Goal: Task Accomplishment & Management: Use online tool/utility

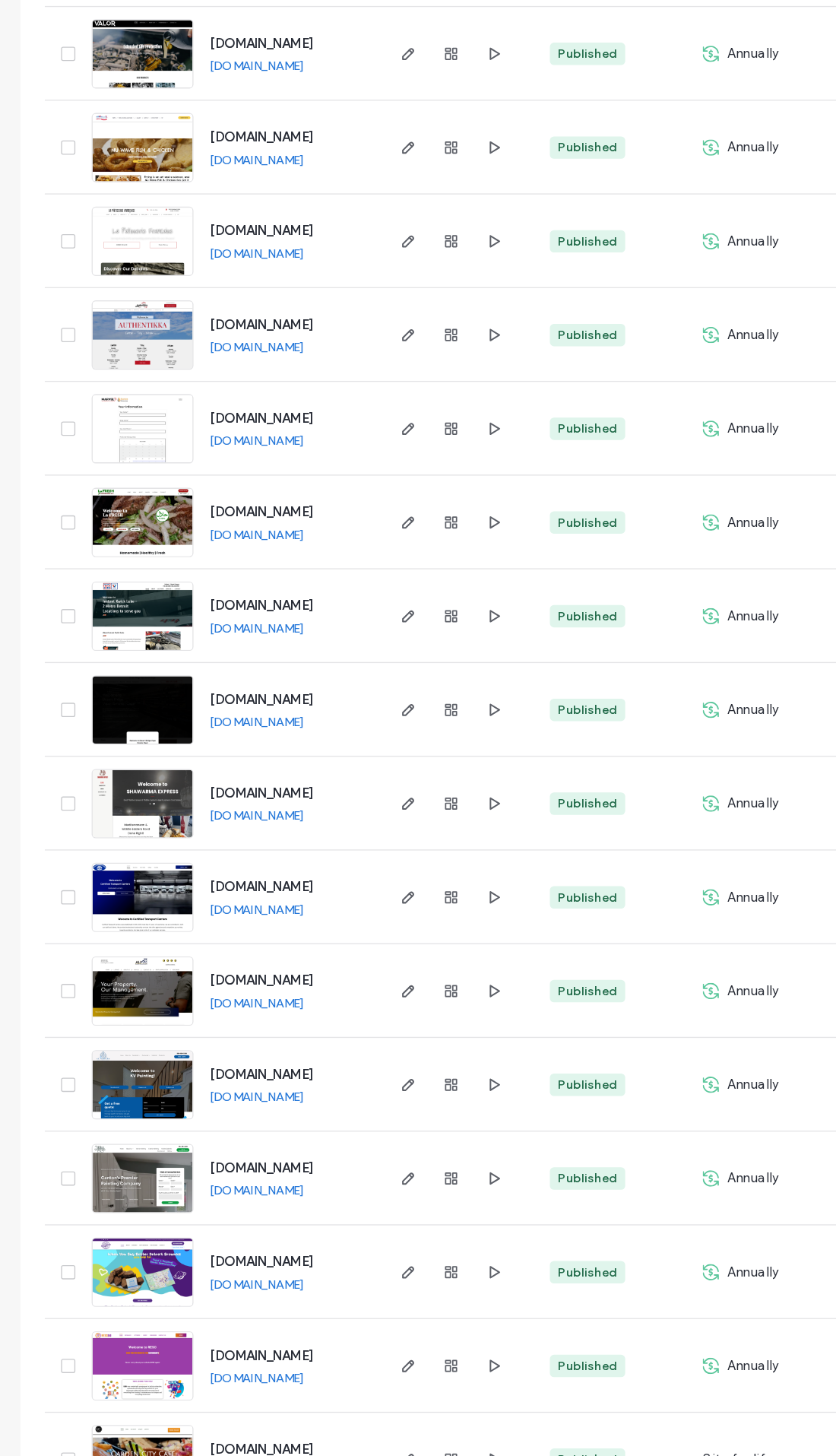
scroll to position [419, 0]
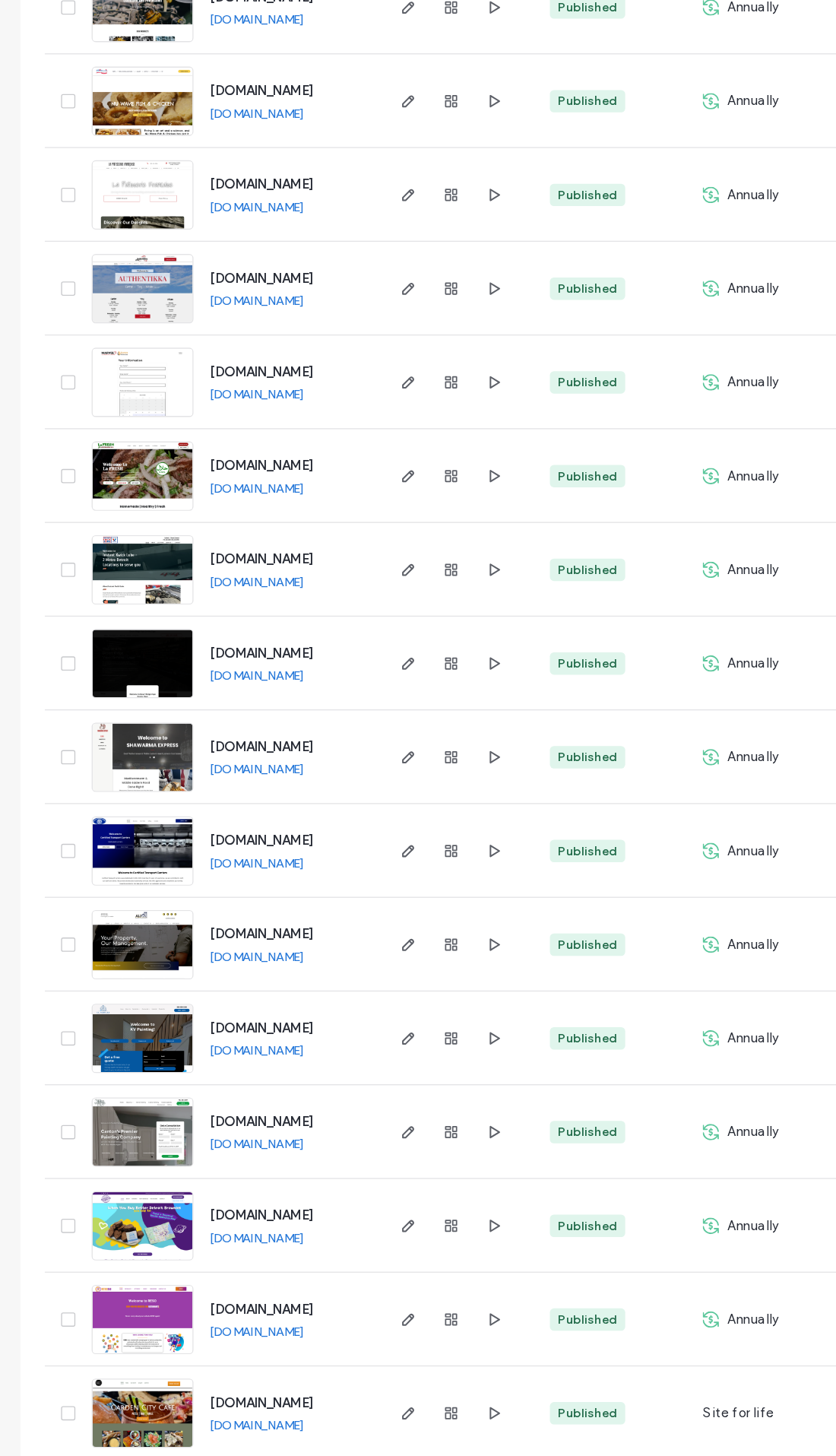
click at [100, 1079] on img at bounding box center [107, 1130] width 75 height 103
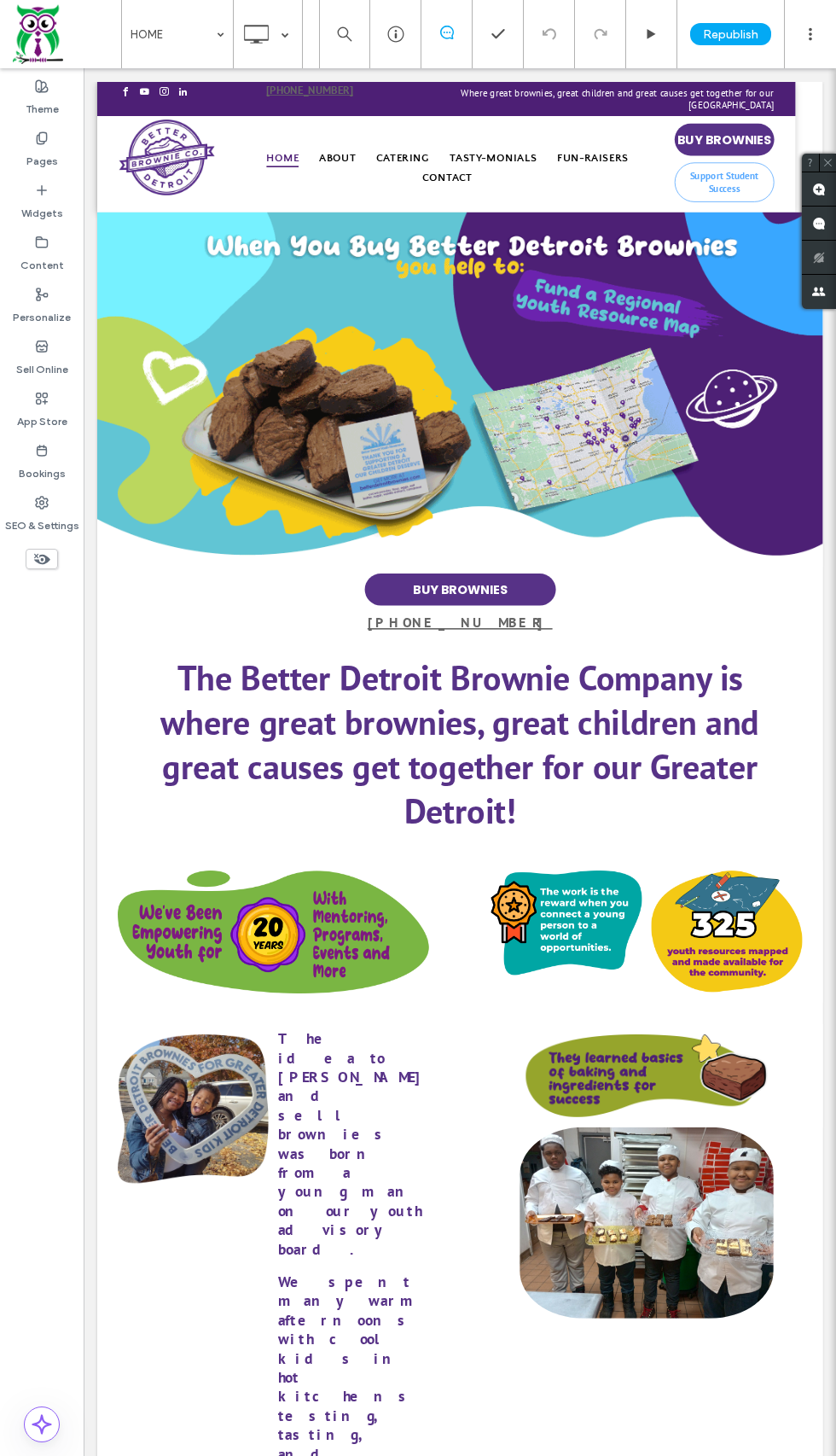
click at [34, 368] on label "Sell Online" at bounding box center [42, 366] width 52 height 24
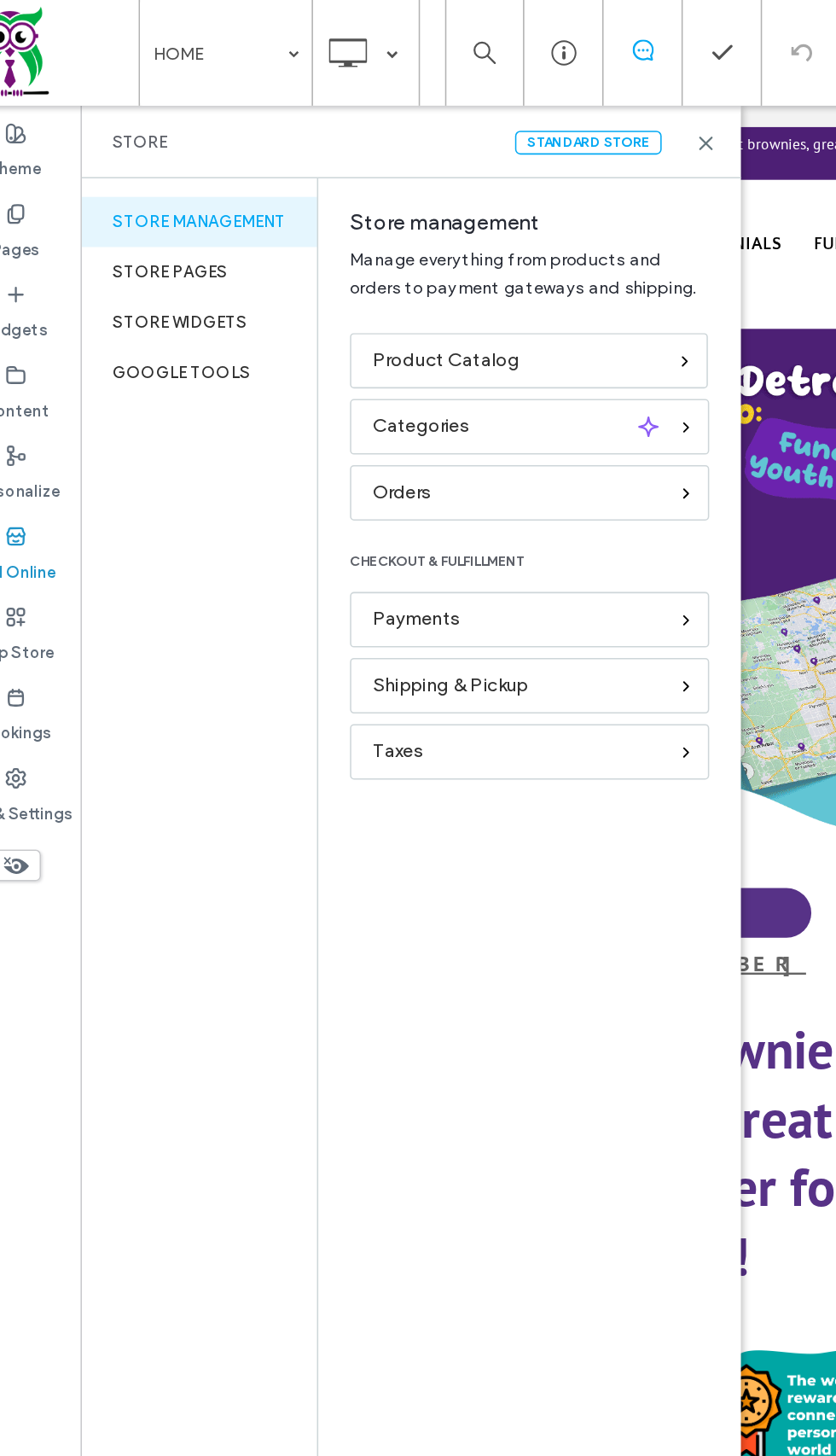
click at [100, 246] on div "Google Tools" at bounding box center [160, 240] width 153 height 32
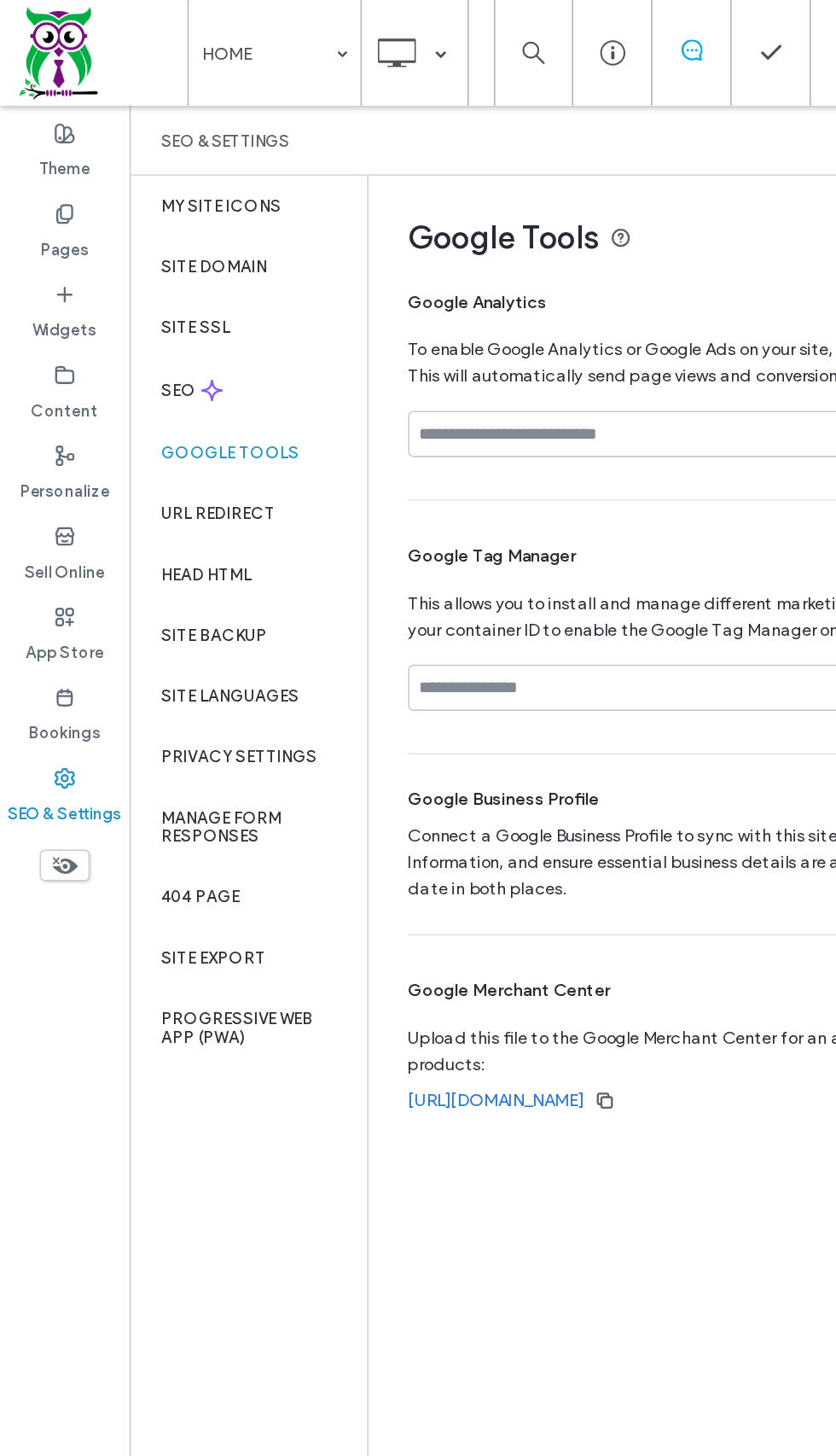
click at [45, 362] on label "Sell Online" at bounding box center [42, 366] width 52 height 24
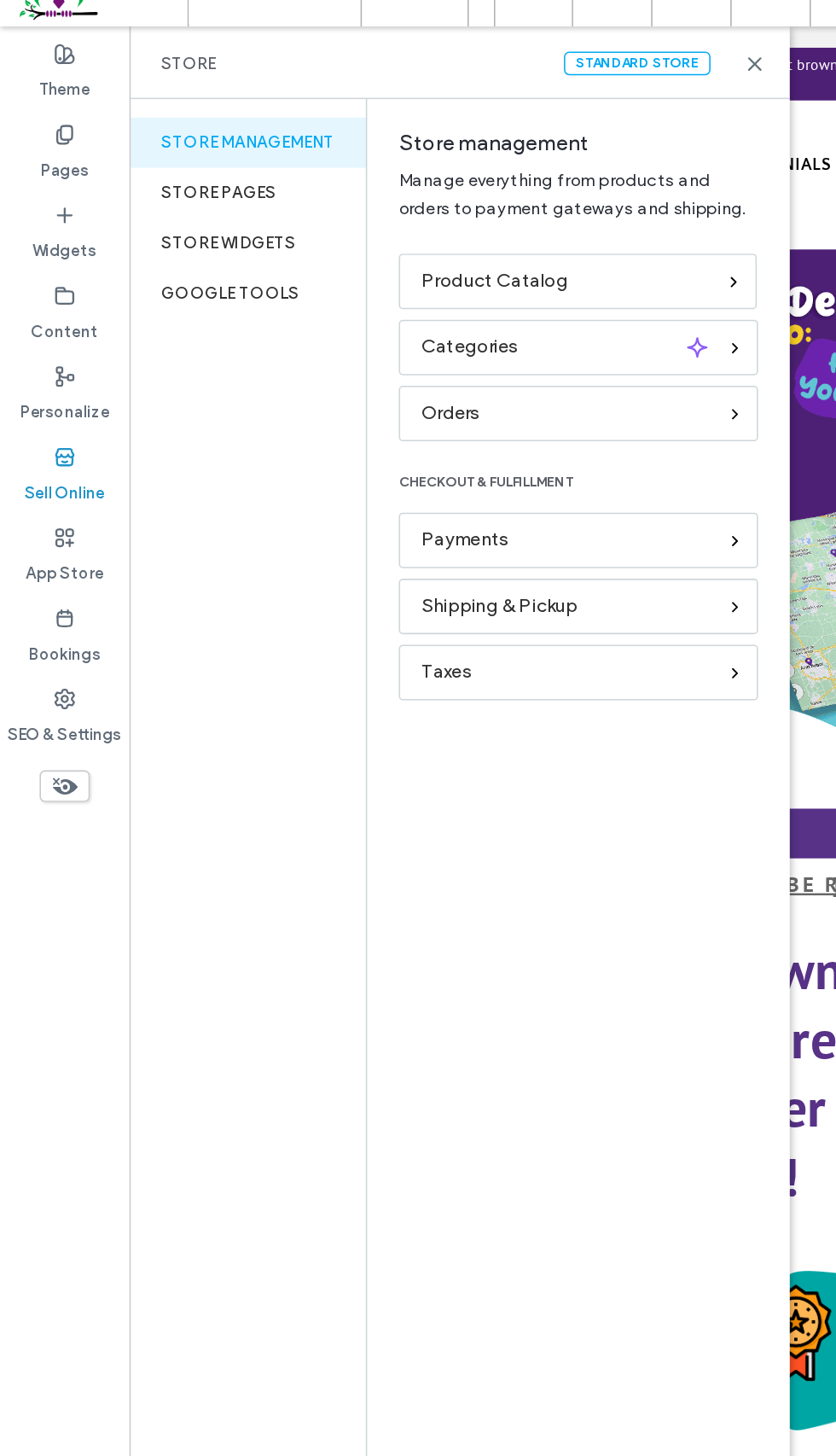
click at [138, 175] on div "Store pages" at bounding box center [160, 175] width 153 height 32
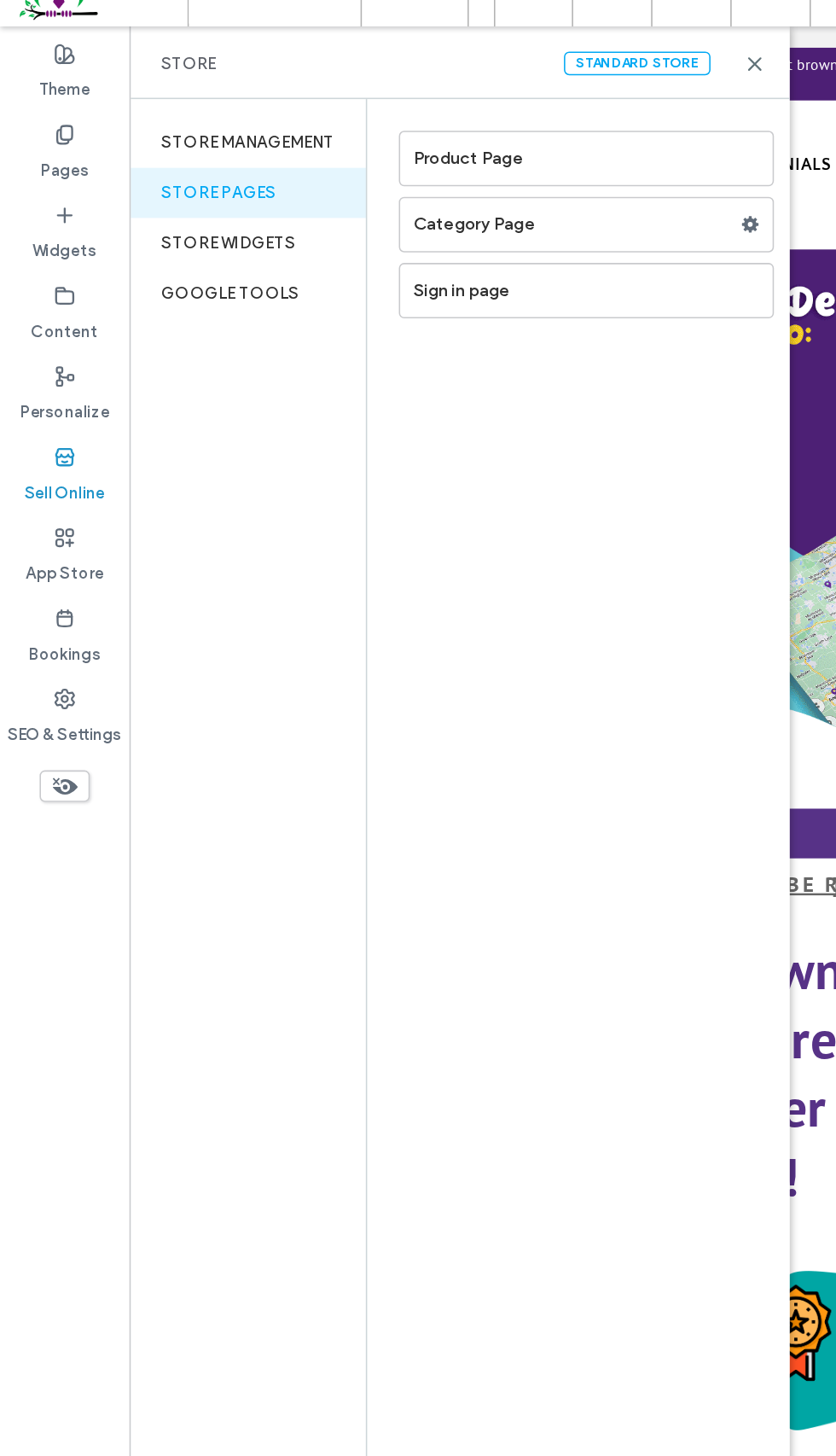
click at [112, 127] on div "Store management" at bounding box center [160, 143] width 153 height 32
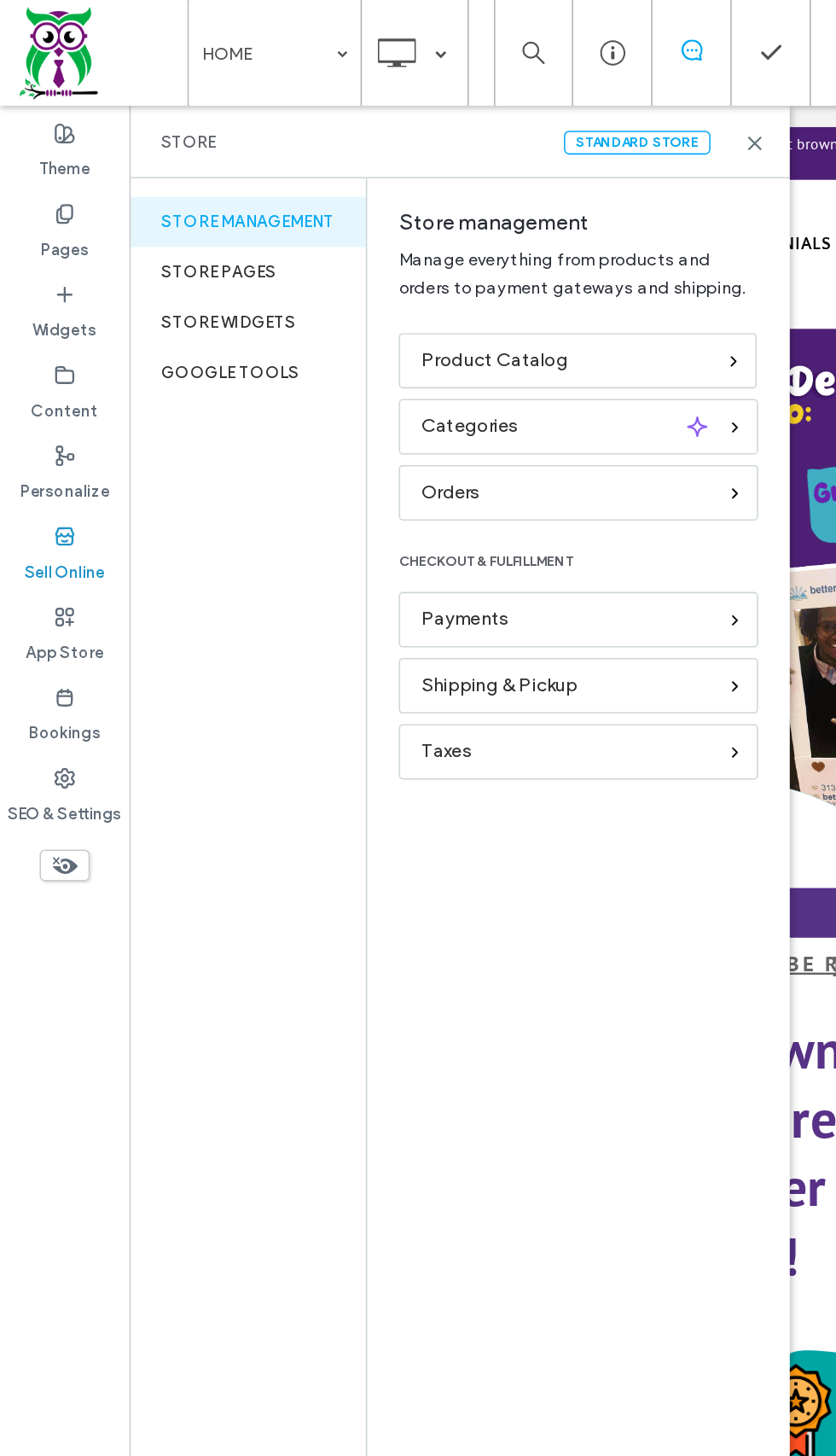
click at [389, 320] on div "Orders" at bounding box center [366, 318] width 188 height 19
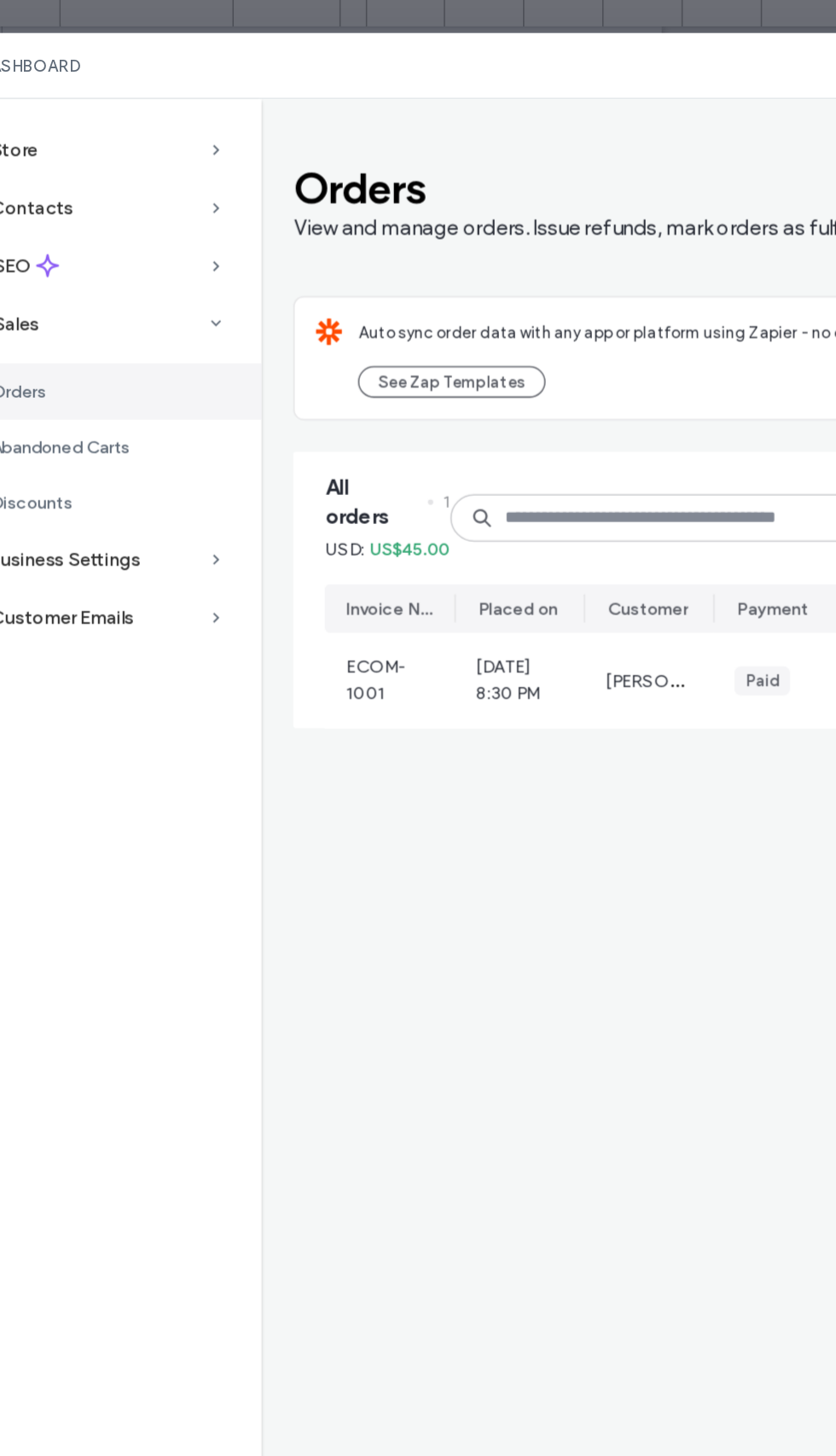
click at [306, 473] on span "ECOM-1001" at bounding box center [334, 490] width 57 height 34
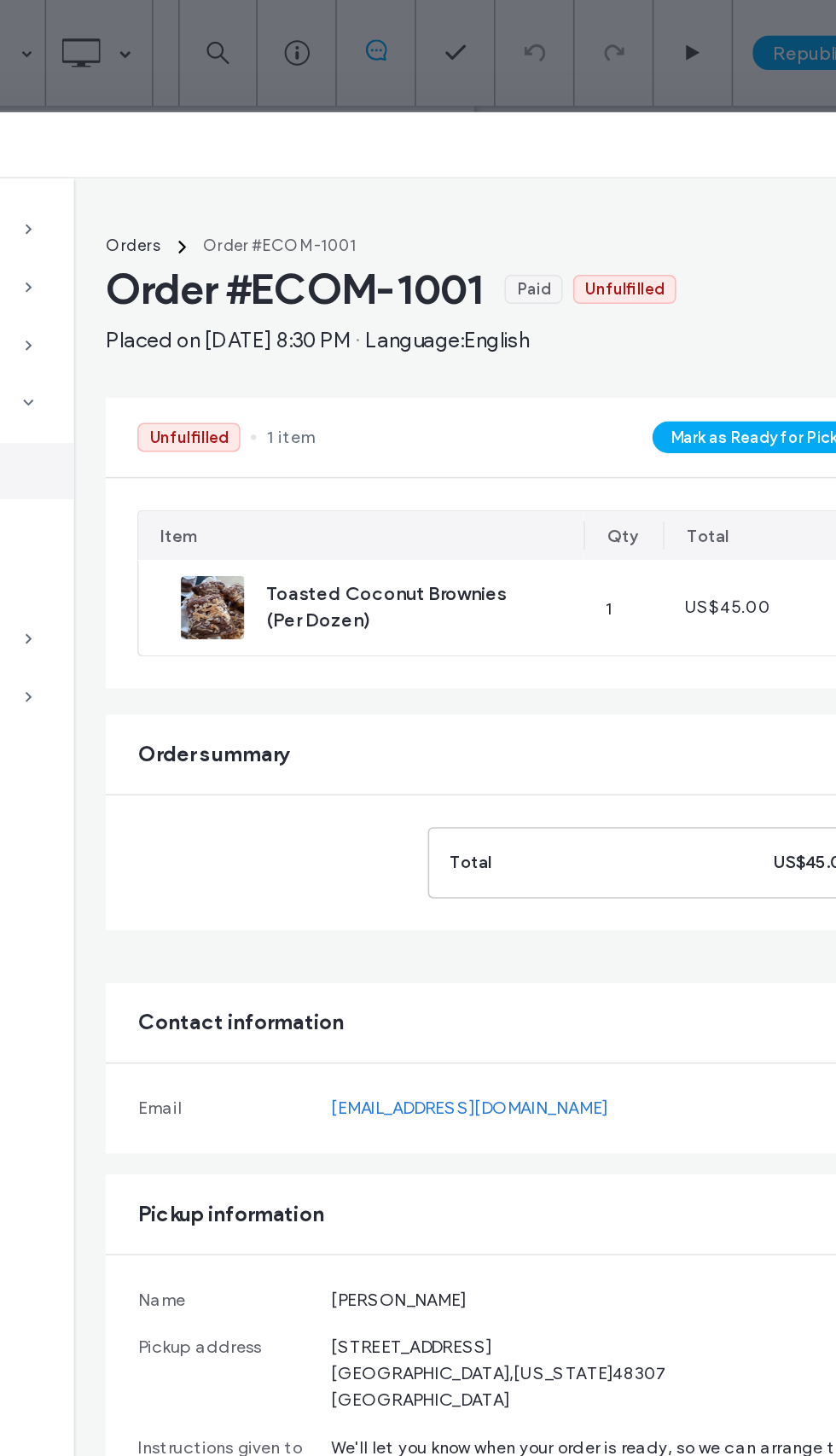
click at [418, 1259] on span at bounding box center [459, 1265] width 82 height 14
